Goal: Go to known website: Access a specific website the user already knows

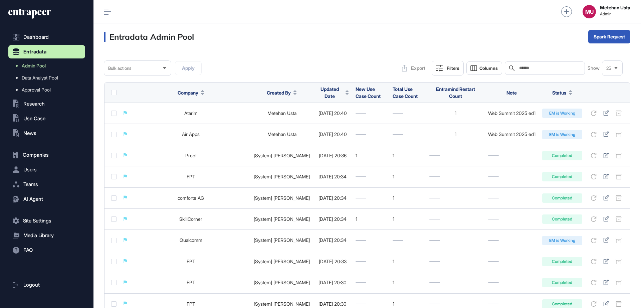
scroll to position [0, 0]
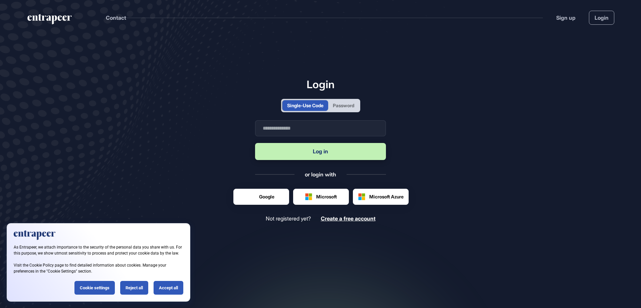
scroll to position [0, 0]
click at [338, 108] on div "Password" at bounding box center [343, 105] width 21 height 7
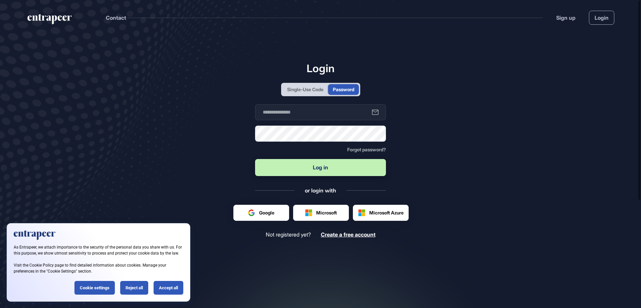
scroll to position [0, 0]
type input "**********"
click at [317, 167] on button "Log in" at bounding box center [320, 167] width 131 height 17
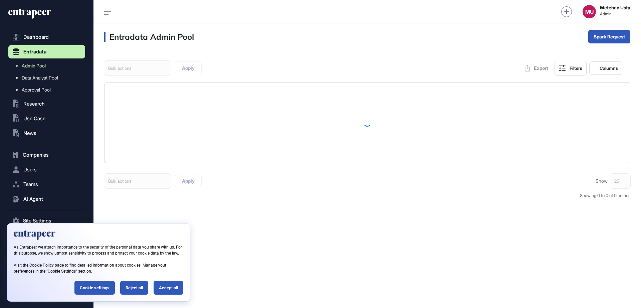
scroll to position [0, 0]
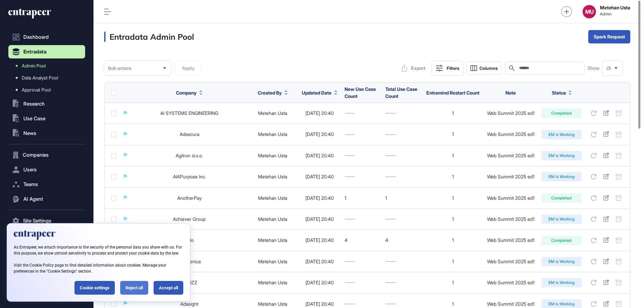
click at [140, 286] on div "Reject all" at bounding box center [134, 288] width 28 height 14
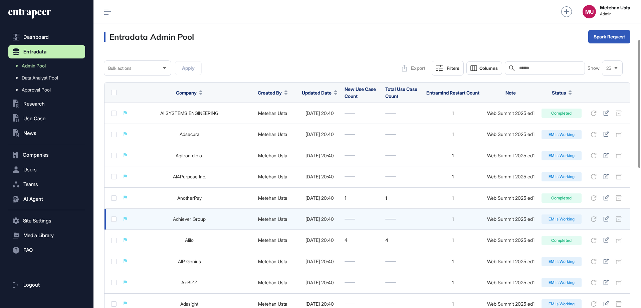
scroll to position [430, 0]
